Goal: Information Seeking & Learning: Understand process/instructions

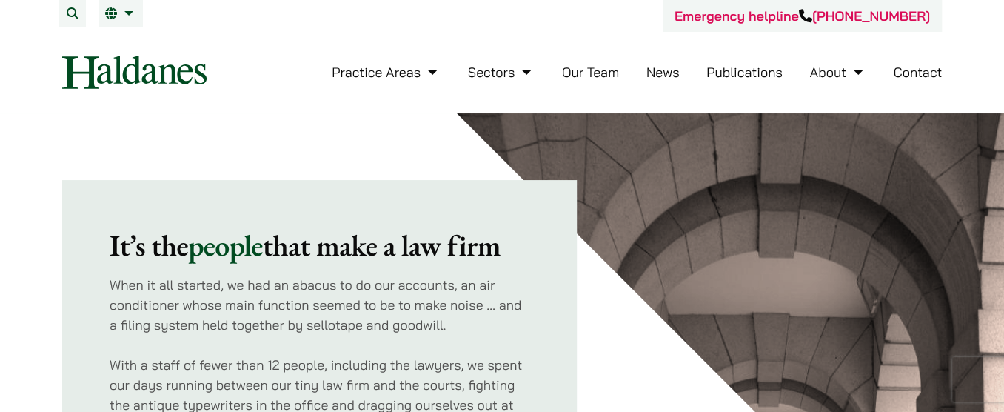
click at [940, 76] on link "Contact" at bounding box center [917, 72] width 49 height 17
click at [135, 70] on img at bounding box center [134, 72] width 144 height 33
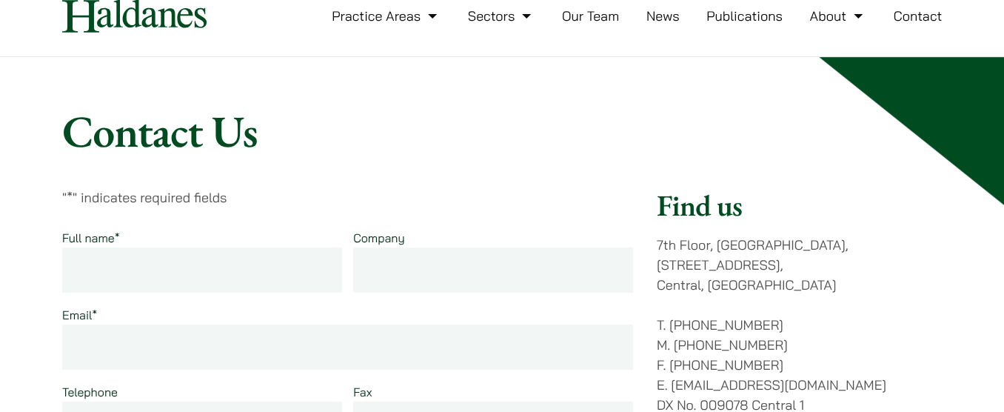
scroll to position [134, 0]
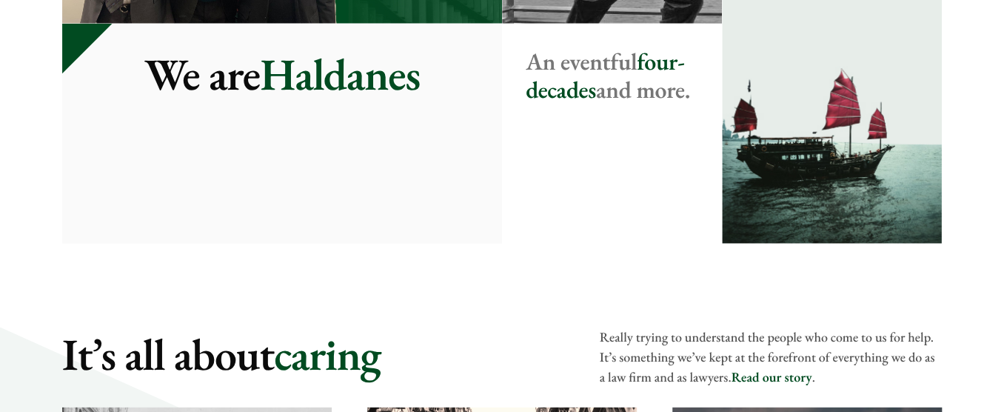
scroll to position [1750, 0]
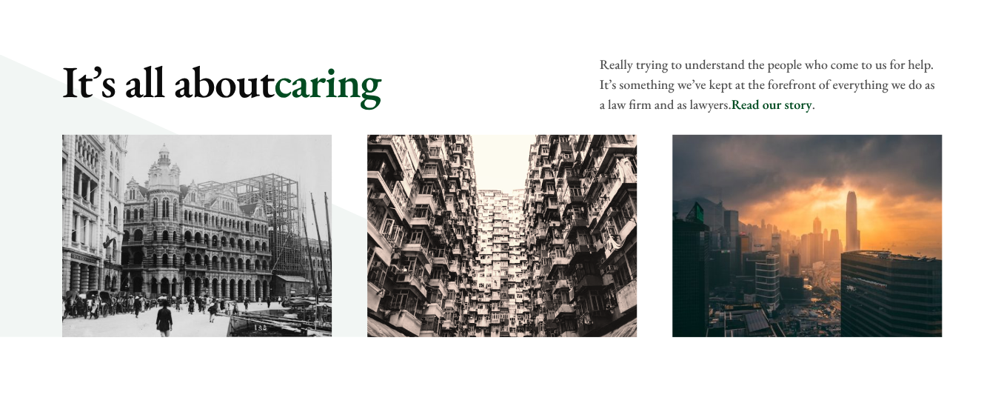
scroll to position [2154, 0]
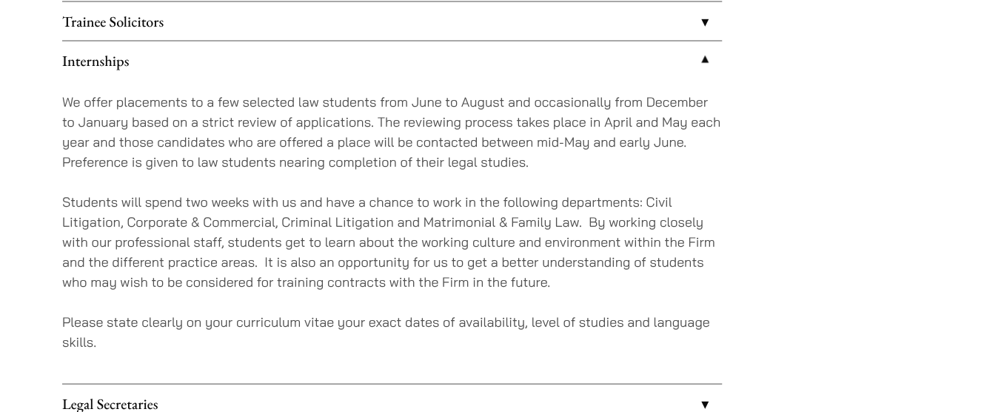
scroll to position [1382, 0]
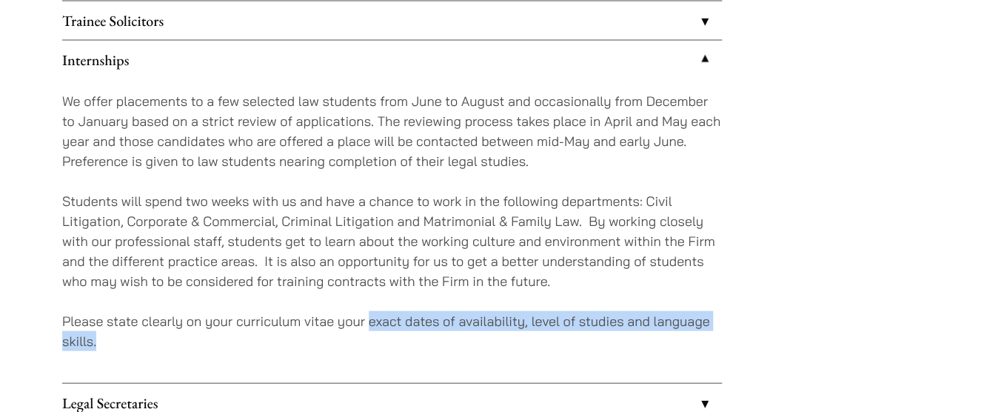
drag, startPoint x: 370, startPoint y: 319, endPoint x: 98, endPoint y: 336, distance: 273.0
click at [98, 336] on p "Please state clearly on your curriculum vitae your exact dates of availability,…" at bounding box center [392, 331] width 660 height 40
copy p "exact dates of availability, level of studies and language skills."
